Goal: Information Seeking & Learning: Check status

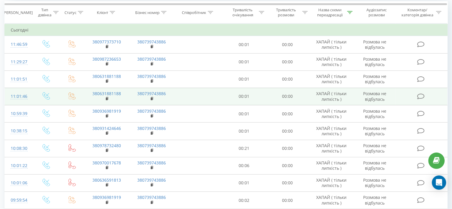
scroll to position [59, 0]
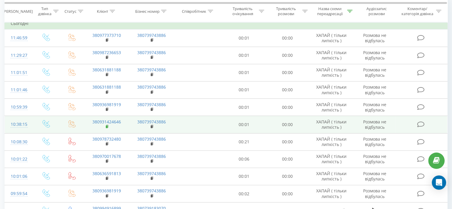
click at [106, 125] on rect at bounding box center [107, 126] width 2 height 3
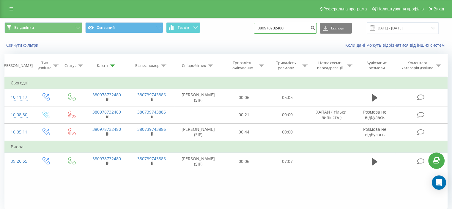
drag, startPoint x: 302, startPoint y: 26, endPoint x: 258, endPoint y: 26, distance: 43.4
click at [258, 26] on div "Всі дзвінки Основний Графік 380978732480 Експорт .csv .xls .xlsx 19.05.2025 - 1…" at bounding box center [225, 28] width 443 height 12
paste input "31424646"
type input "380931424646"
click at [315, 28] on icon "submit" at bounding box center [312, 27] width 5 height 4
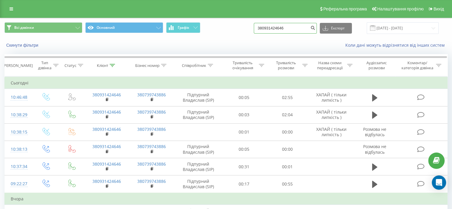
drag, startPoint x: 257, startPoint y: 26, endPoint x: 242, endPoint y: 26, distance: 14.9
click at [242, 26] on div "Всі дзвінки Основний Графік 380931424646 Експорт .csv .xls .xlsx 19.05.2025 - 1…" at bounding box center [225, 28] width 443 height 12
paste input "738085564"
type input "380738085564"
click at [315, 28] on icon "submit" at bounding box center [312, 27] width 5 height 4
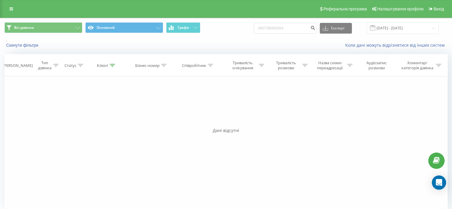
click at [289, 37] on div "Всі дзвінки Основний Графік 380738085564 Експорт .csv .xls .xlsx [DATE] - [DATE]" at bounding box center [225, 28] width 451 height 20
